Goal: Navigation & Orientation: Find specific page/section

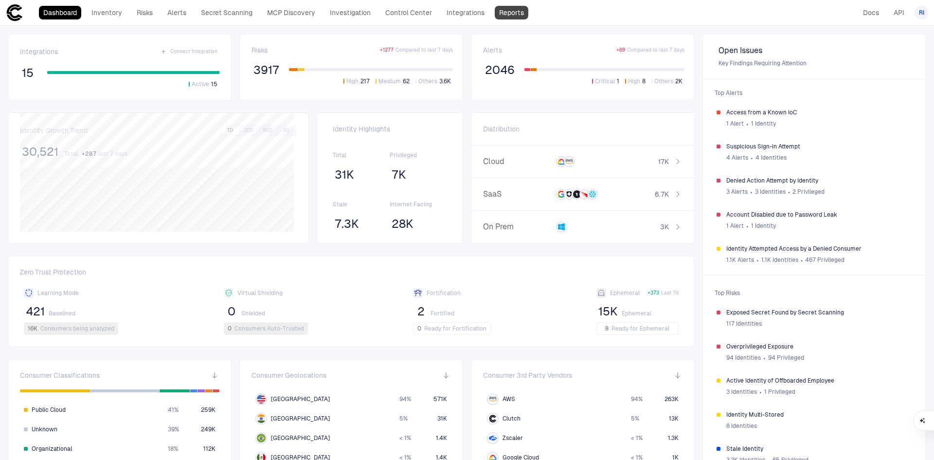
click at [511, 14] on link "Reports" at bounding box center [512, 13] width 34 height 14
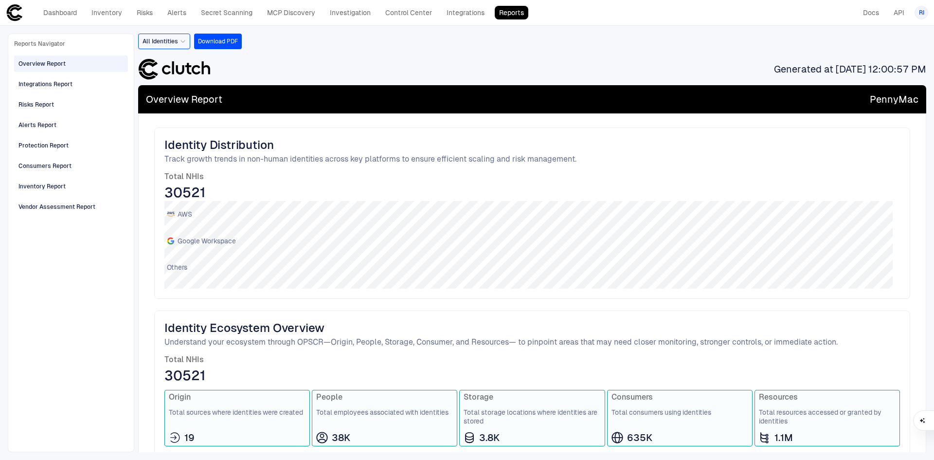
click at [51, 63] on div "Overview Report" at bounding box center [41, 63] width 47 height 9
click at [43, 86] on div "Integrations Report" at bounding box center [45, 84] width 54 height 9
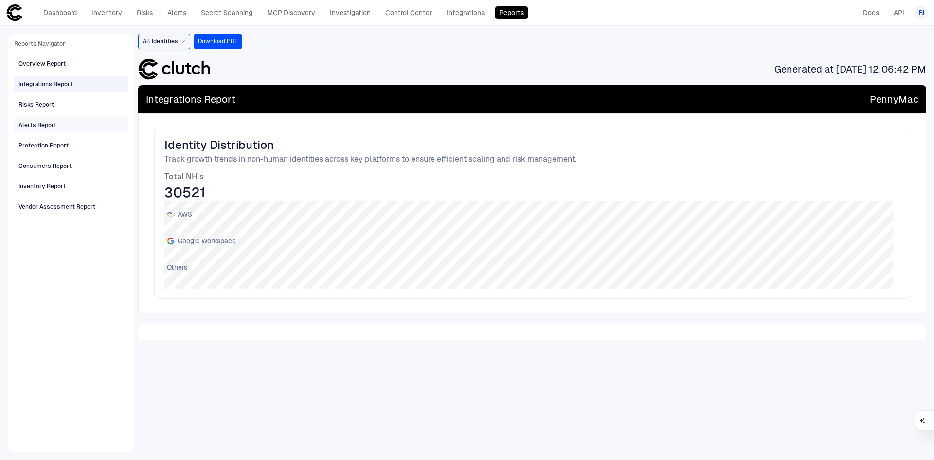
click at [45, 128] on div "Alerts Report" at bounding box center [37, 125] width 38 height 9
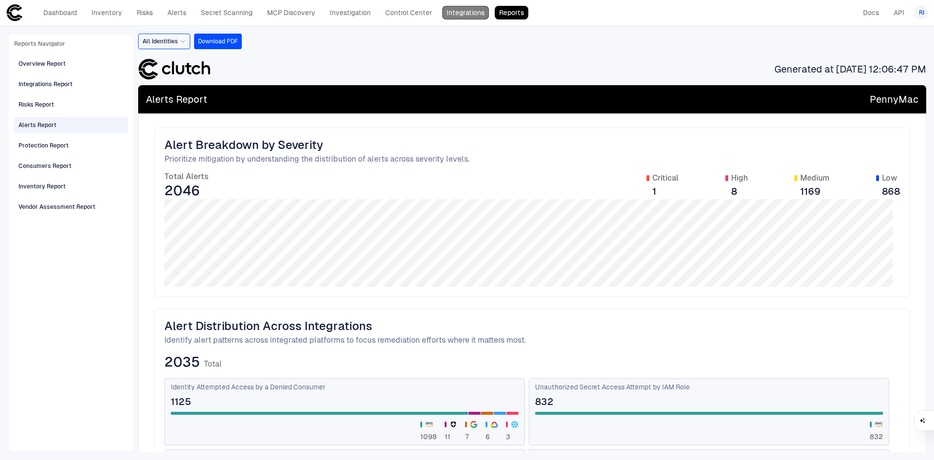
click at [470, 15] on link "Integrations" at bounding box center [465, 13] width 47 height 14
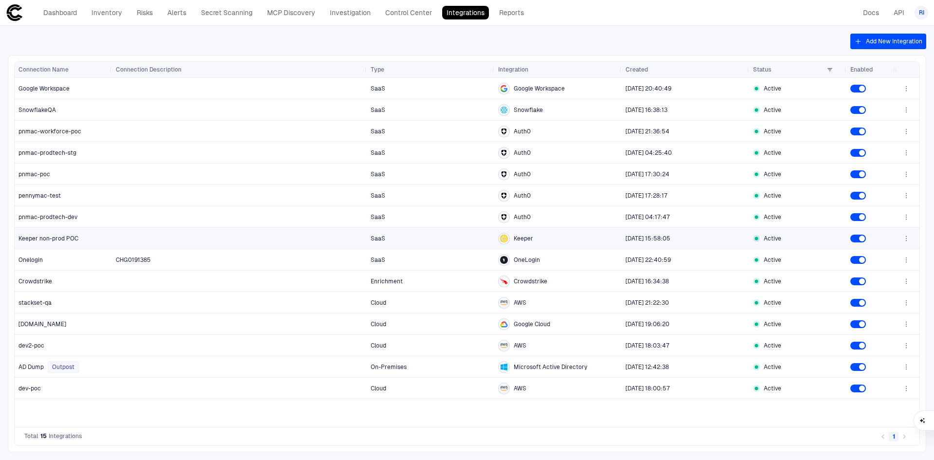
click at [46, 238] on span "Keeper non-prod POC" at bounding box center [48, 238] width 60 height 8
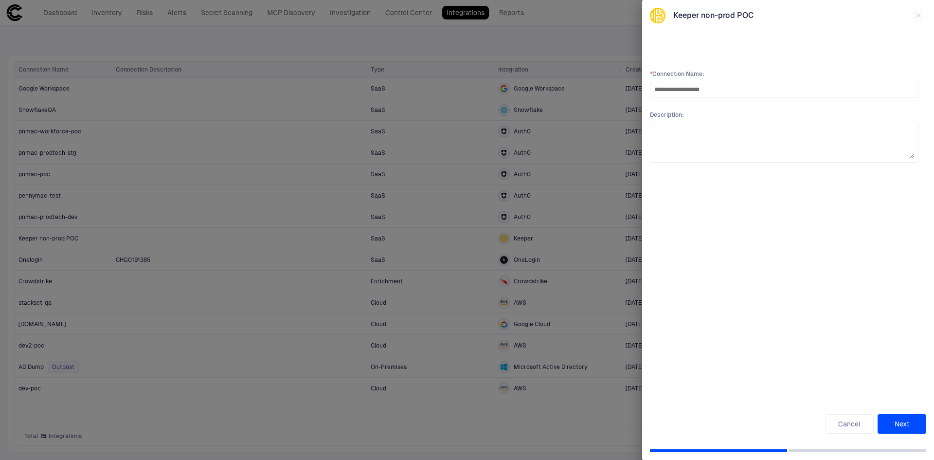
click at [902, 424] on button "Next" at bounding box center [901, 423] width 49 height 19
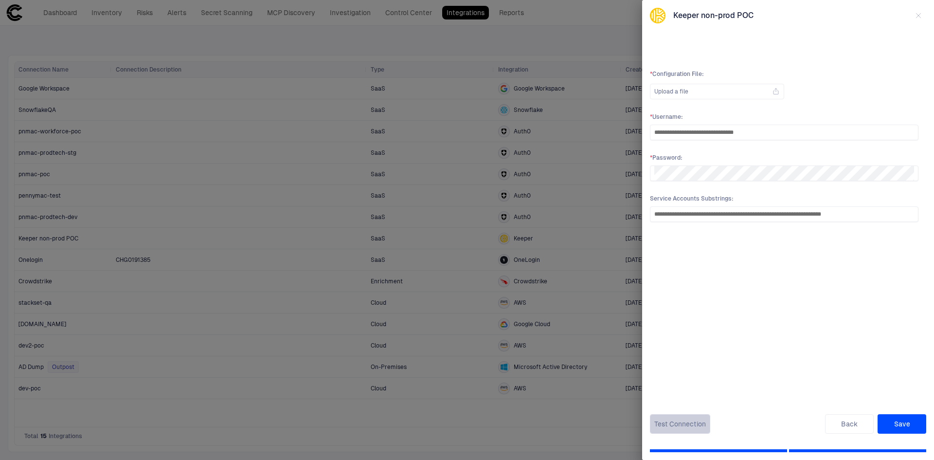
click at [685, 421] on button "Test Connection" at bounding box center [680, 423] width 60 height 19
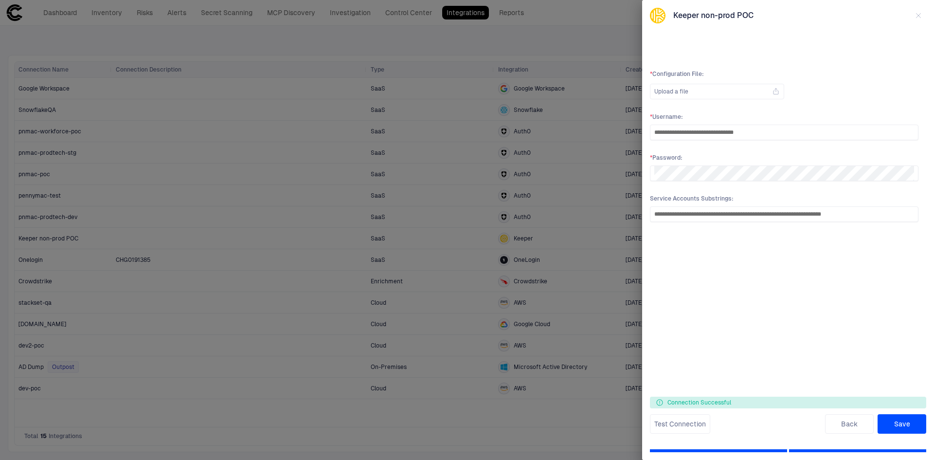
click at [901, 422] on button "Save" at bounding box center [901, 423] width 49 height 19
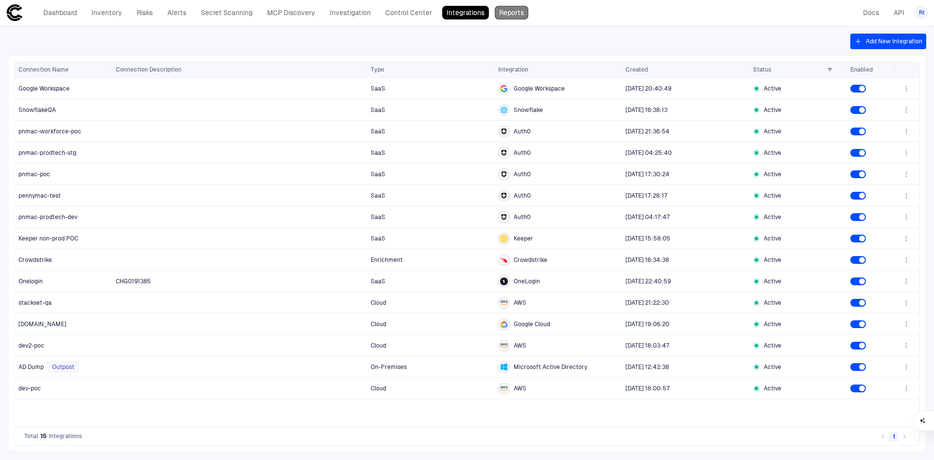
click at [506, 10] on link "Reports" at bounding box center [512, 13] width 34 height 14
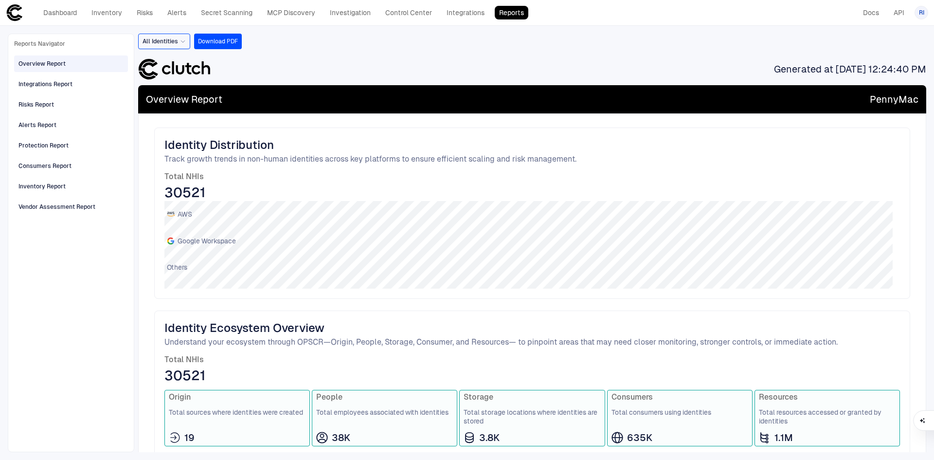
click at [218, 42] on button "Download PDF" at bounding box center [218, 42] width 48 height 16
click at [641, 170] on div "Identity Distribution Track growth trends in non-human identities across key pl…" at bounding box center [532, 212] width 756 height 171
click at [47, 209] on div "Vendor Assessment Report" at bounding box center [56, 206] width 77 height 9
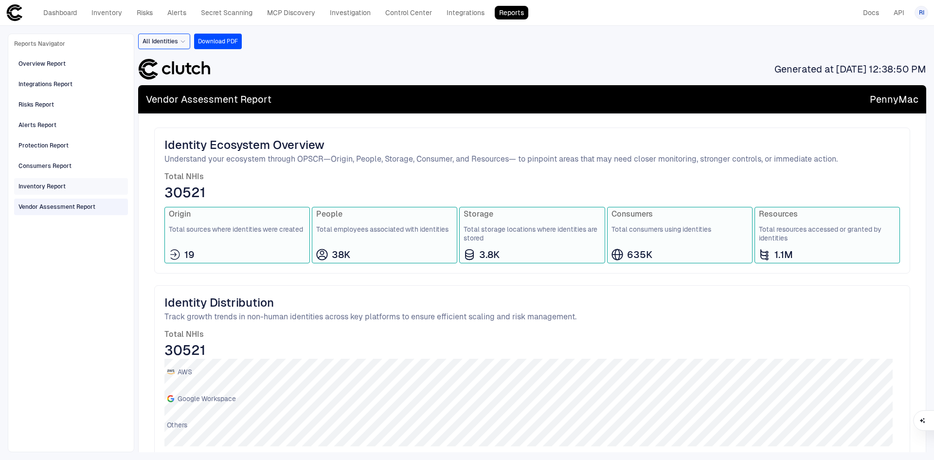
click at [50, 188] on div "Inventory Report" at bounding box center [41, 186] width 47 height 9
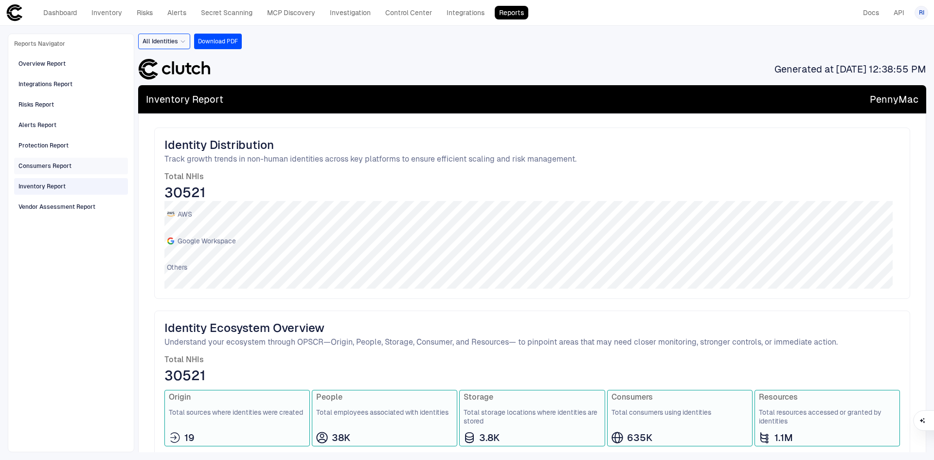
click at [52, 167] on div "Consumers Report" at bounding box center [44, 165] width 53 height 9
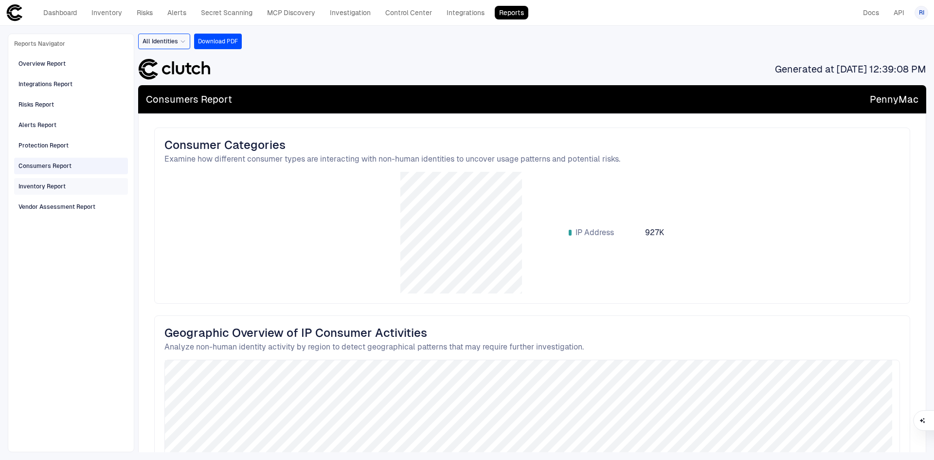
click at [44, 183] on div "Inventory Report" at bounding box center [41, 186] width 47 height 9
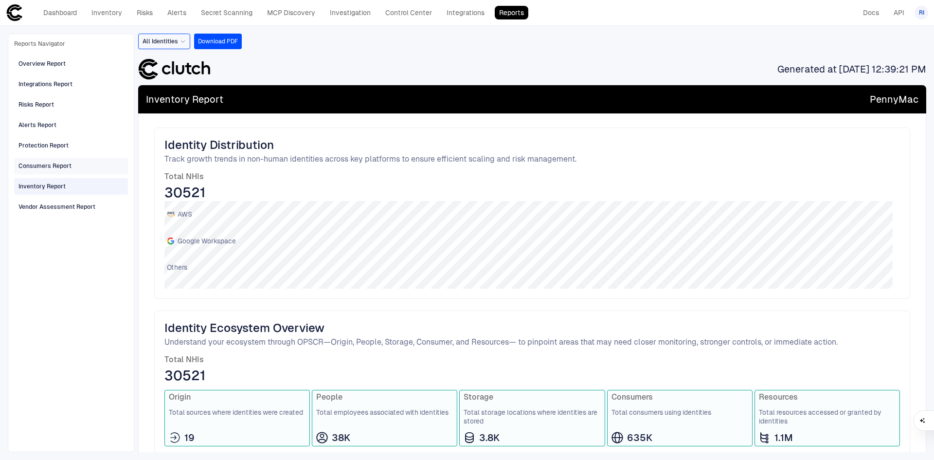
click at [44, 158] on div "Consumers Report" at bounding box center [71, 166] width 114 height 17
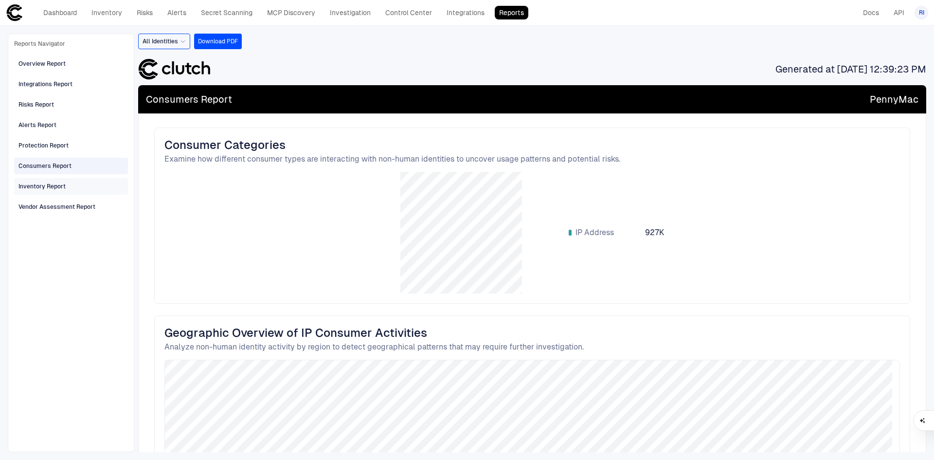
click at [43, 186] on div "Inventory Report" at bounding box center [41, 186] width 47 height 9
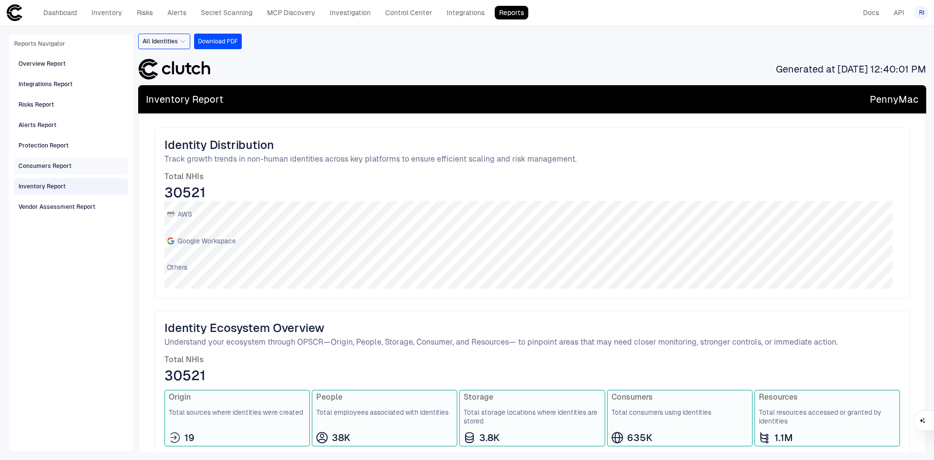
click at [43, 163] on div "Consumers Report" at bounding box center [44, 165] width 53 height 9
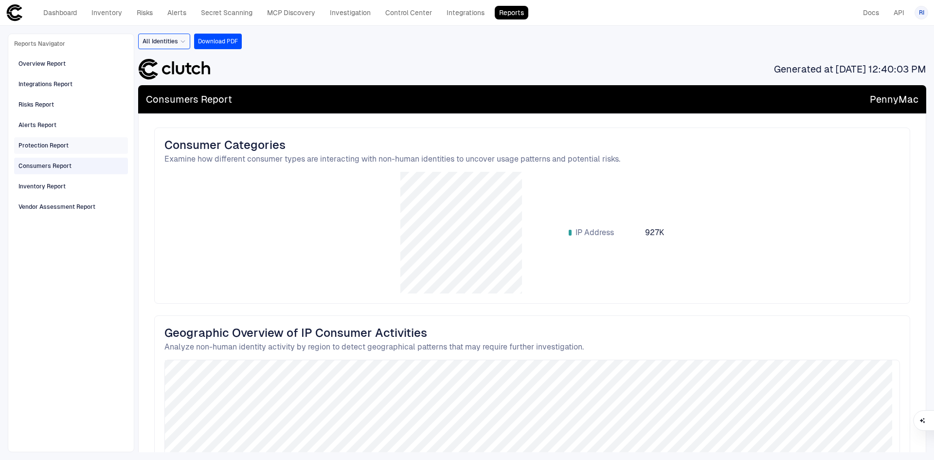
click at [38, 146] on div "Protection Report" at bounding box center [43, 145] width 50 height 9
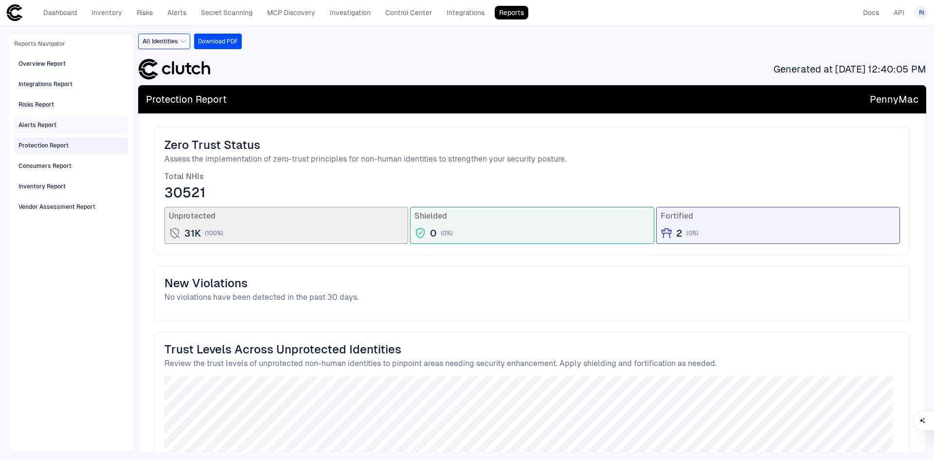
click at [36, 122] on div "Alerts Report" at bounding box center [37, 125] width 38 height 9
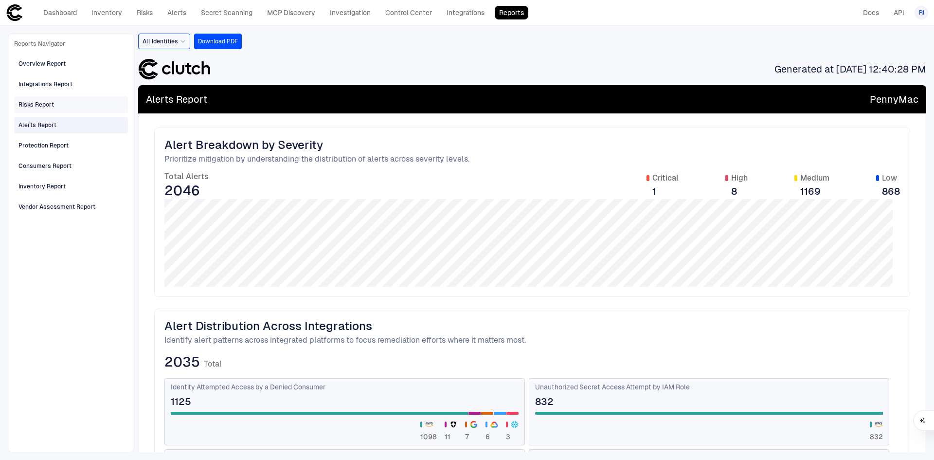
click at [41, 102] on div "Risks Report" at bounding box center [36, 104] width 36 height 9
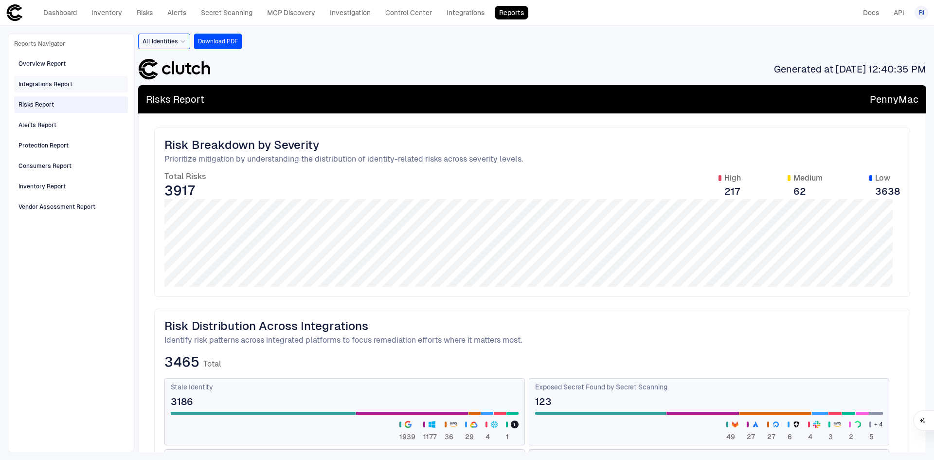
click at [42, 84] on div "Integrations Report" at bounding box center [45, 84] width 54 height 9
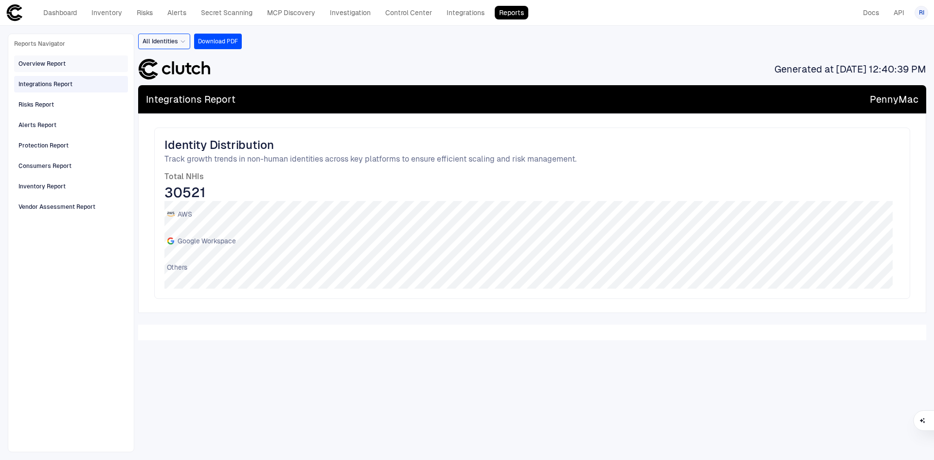
click at [41, 65] on div "Overview Report" at bounding box center [41, 63] width 47 height 9
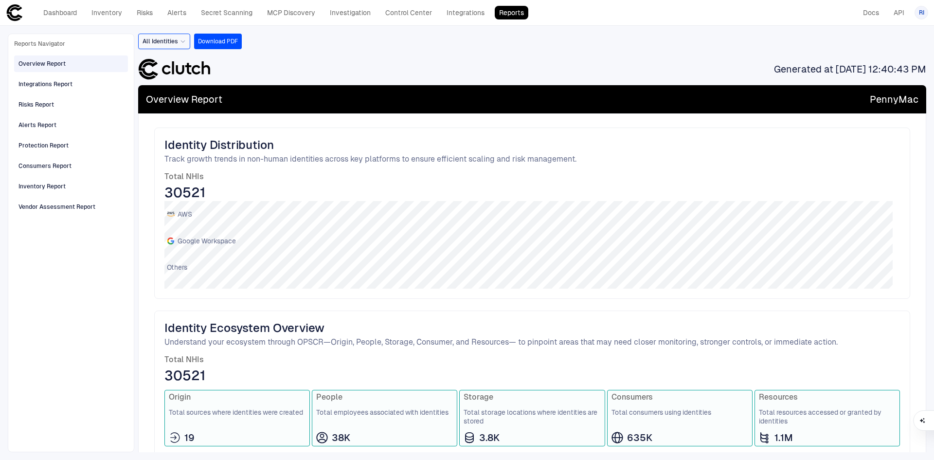
click at [184, 46] on div "All Identities" at bounding box center [164, 41] width 43 height 11
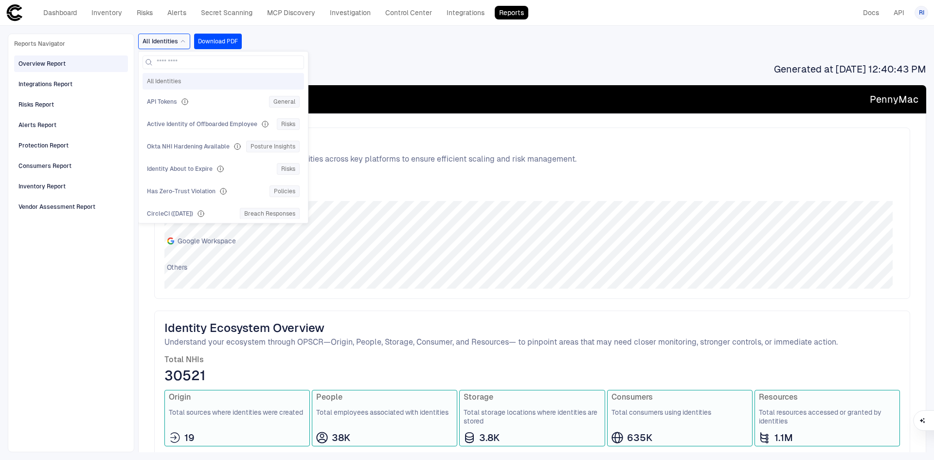
click at [400, 53] on div "All Identities All Identities API Tokens General Active Identity of Offboarded …" at bounding box center [532, 243] width 788 height 418
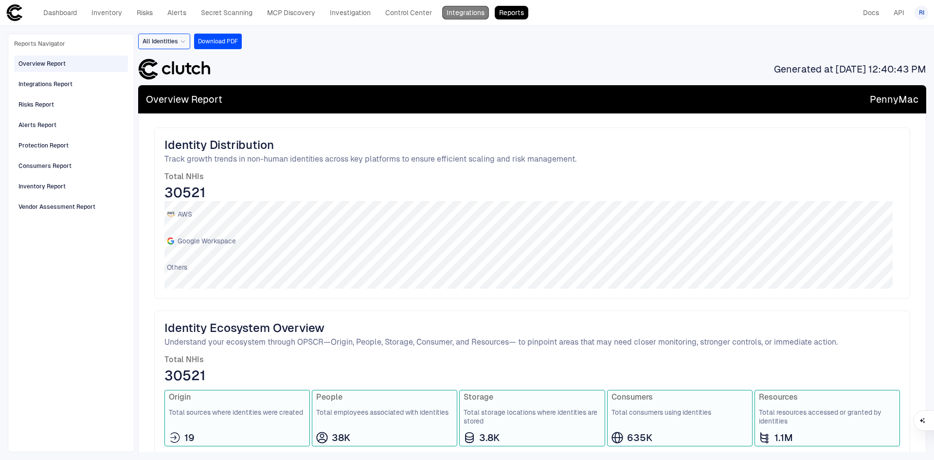
click at [465, 16] on link "Integrations" at bounding box center [465, 13] width 47 height 14
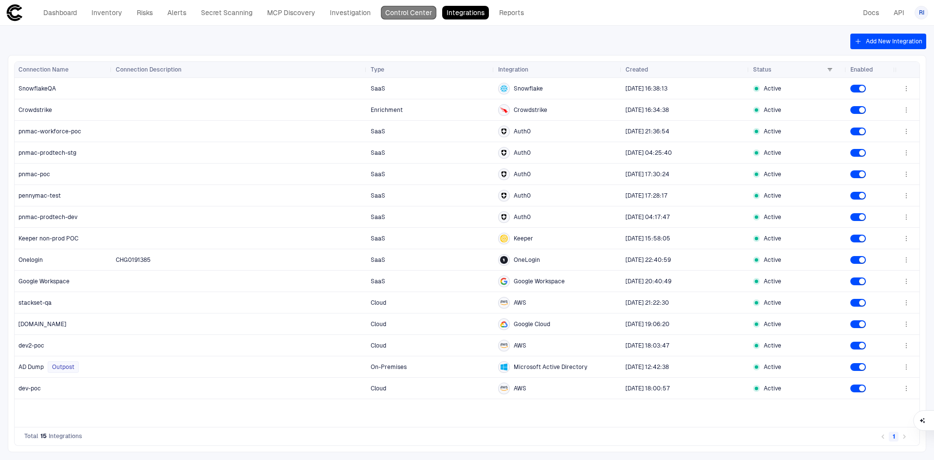
click at [406, 11] on link "Control Center" at bounding box center [408, 13] width 55 height 14
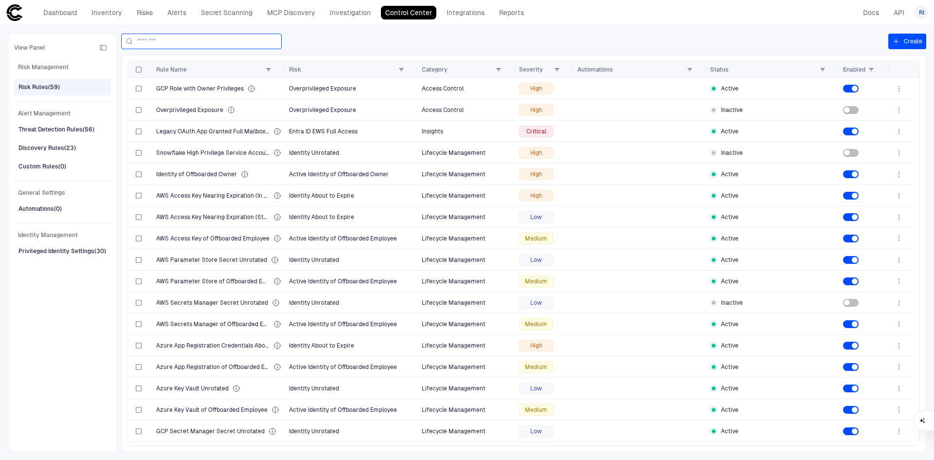
click at [176, 41] on input at bounding box center [207, 41] width 140 height 15
click at [348, 17] on link "Investigation" at bounding box center [350, 13] width 50 height 14
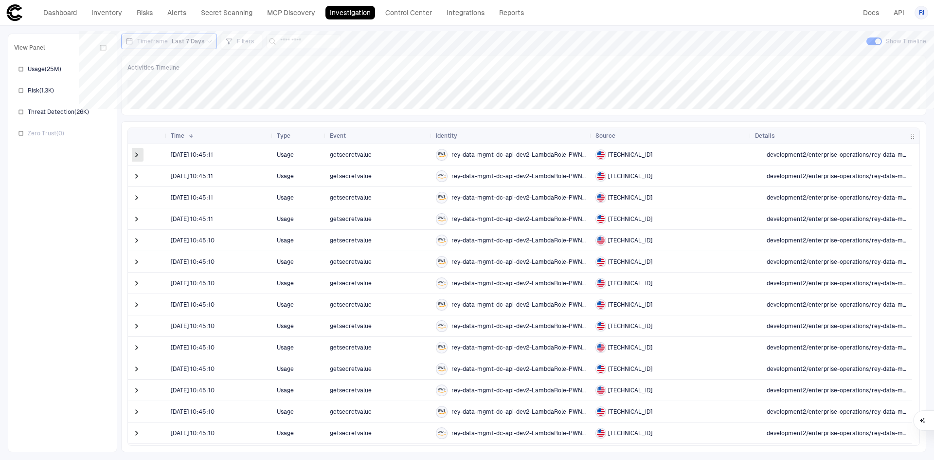
click at [135, 157] on span at bounding box center [137, 155] width 10 height 10
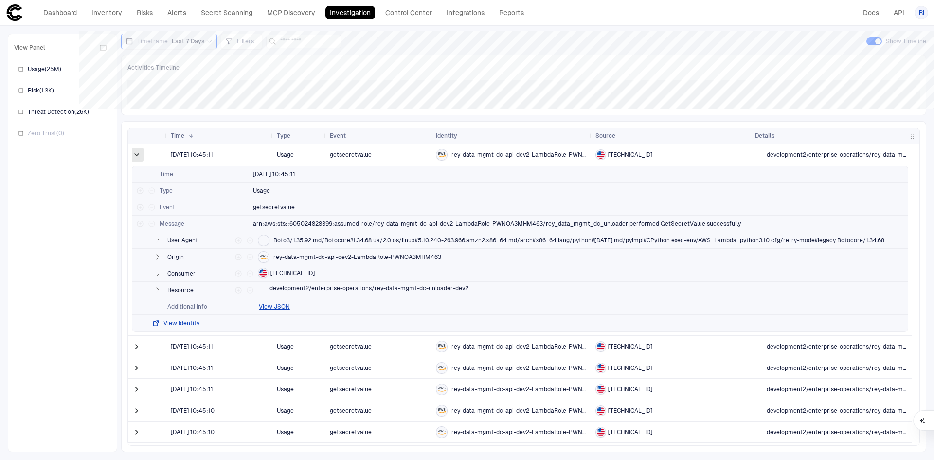
click at [134, 153] on span at bounding box center [137, 155] width 10 height 10
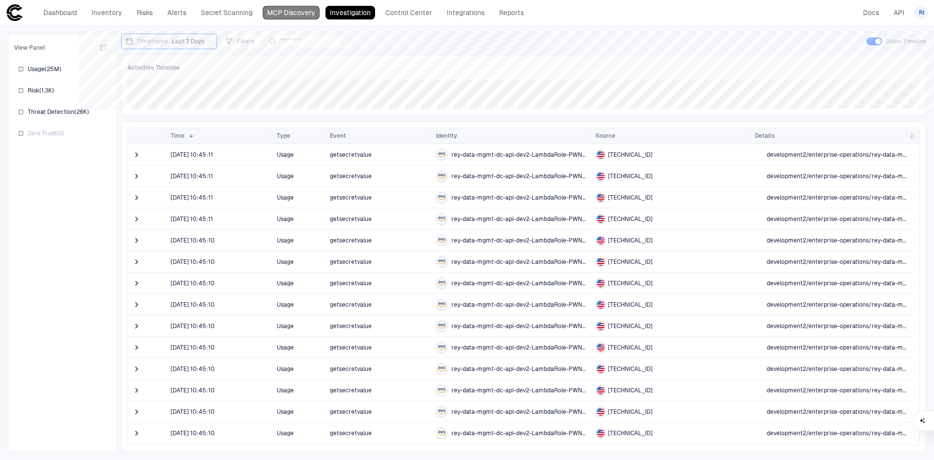
click at [282, 11] on link "MCP Discovery" at bounding box center [291, 13] width 57 height 14
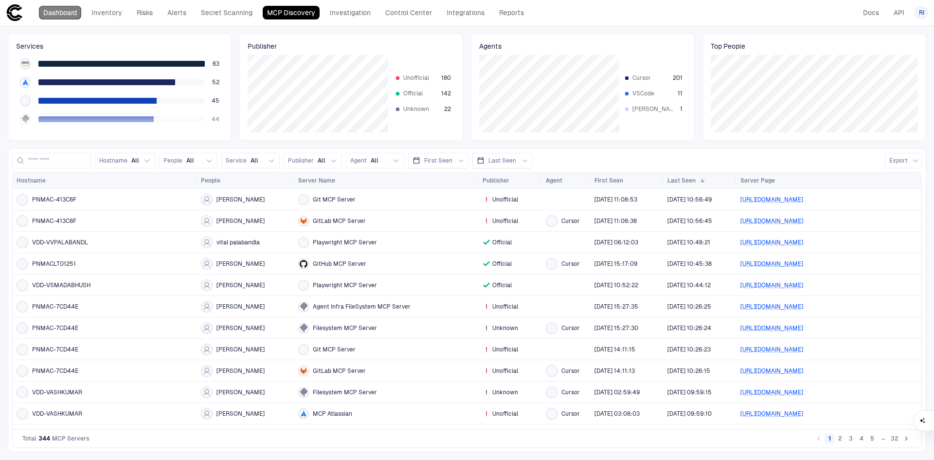
click at [61, 14] on link "Dashboard" at bounding box center [60, 13] width 42 height 14
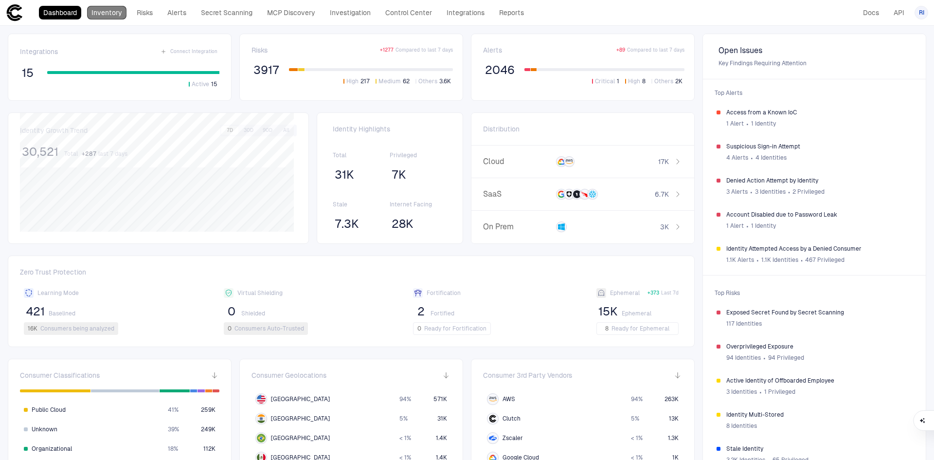
click at [110, 14] on link "Inventory" at bounding box center [106, 13] width 39 height 14
